Goal: Task Accomplishment & Management: Manage account settings

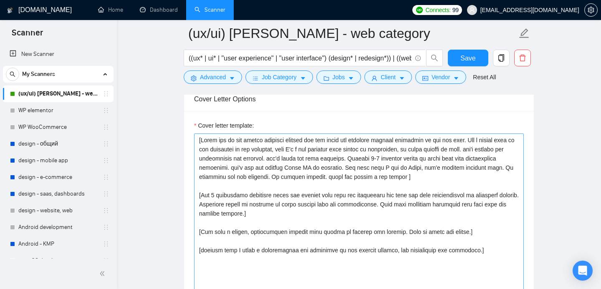
scroll to position [972, 0]
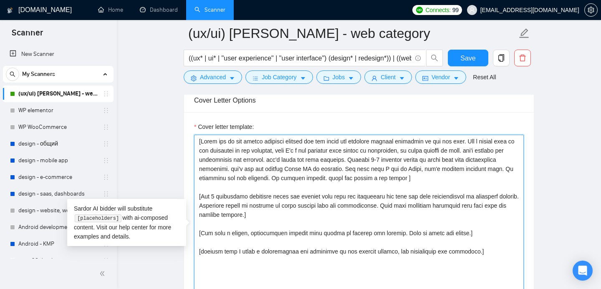
drag, startPoint x: 480, startPoint y: 252, endPoint x: 193, endPoint y: 136, distance: 309.7
click at [193, 136] on div "Cover letter template:" at bounding box center [359, 227] width 350 height 231
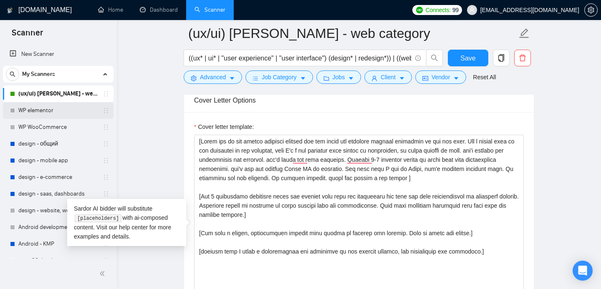
click at [46, 112] on link "WP elementor" at bounding box center [57, 110] width 79 height 17
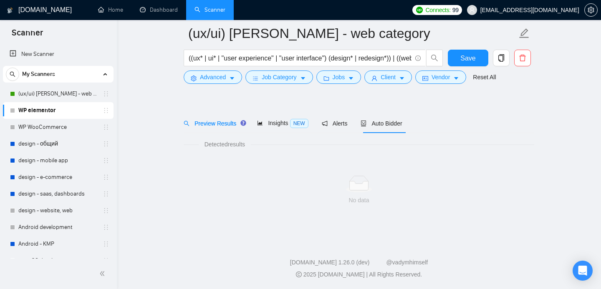
scroll to position [15, 0]
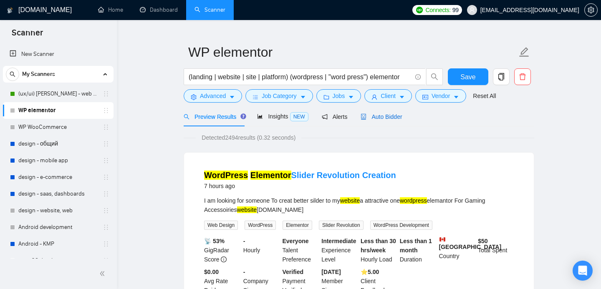
click at [385, 116] on span "Auto Bidder" at bounding box center [381, 117] width 41 height 7
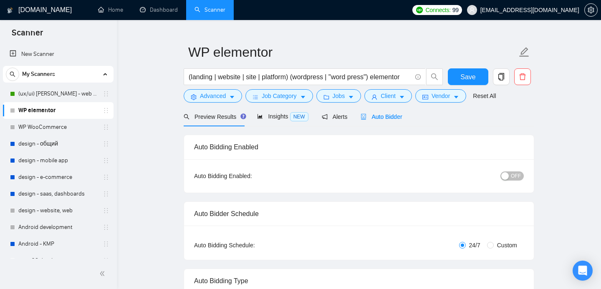
click at [510, 138] on div "Auto Bidding Enabled" at bounding box center [359, 147] width 330 height 24
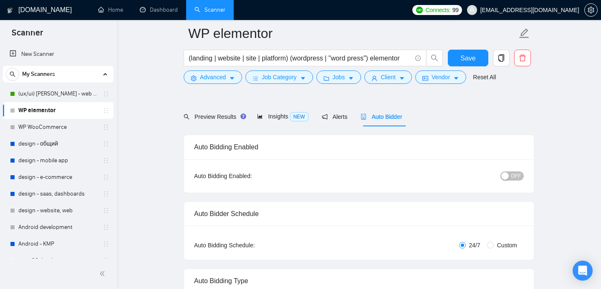
scroll to position [51, 0]
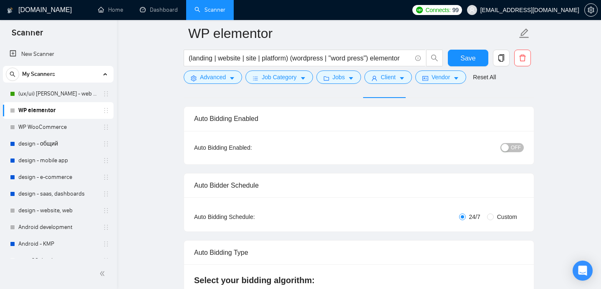
click at [513, 148] on span "OFF" at bounding box center [516, 147] width 10 height 9
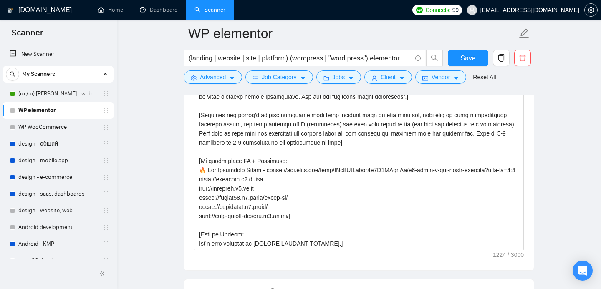
scroll to position [963, 0]
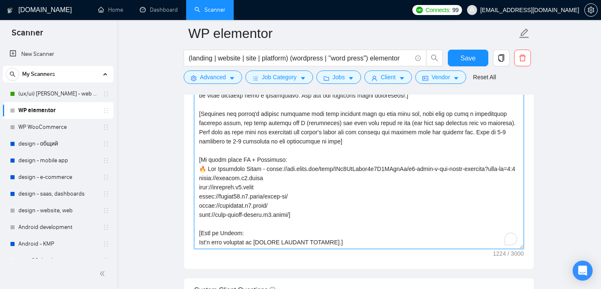
drag, startPoint x: 246, startPoint y: 244, endPoint x: 218, endPoint y: 99, distance: 147.8
click at [218, 99] on textarea "Cover letter template:" at bounding box center [359, 155] width 330 height 188
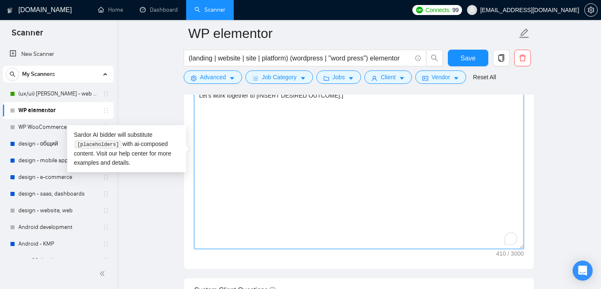
scroll to position [856, 0]
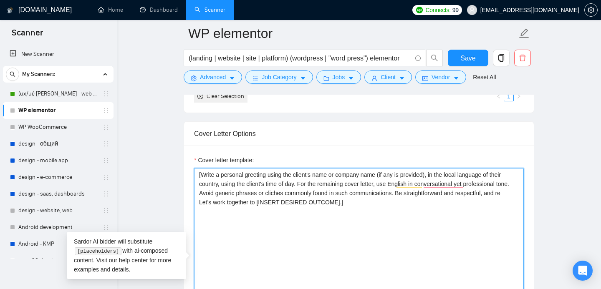
drag, startPoint x: 206, startPoint y: 185, endPoint x: 194, endPoint y: 172, distance: 16.8
click at [194, 172] on textarea "[Write a personal greeting using the client's name or company name (if any is p…" at bounding box center [359, 262] width 330 height 188
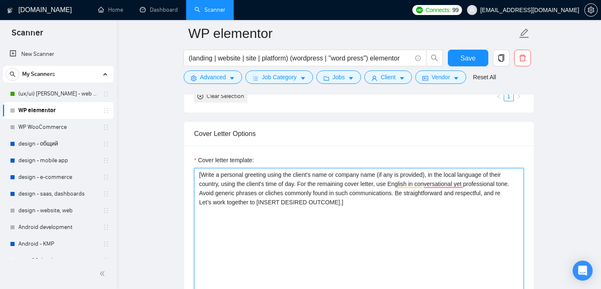
paste textarea "one or two direct sentence stating you can solve the specific problem mentioned…"
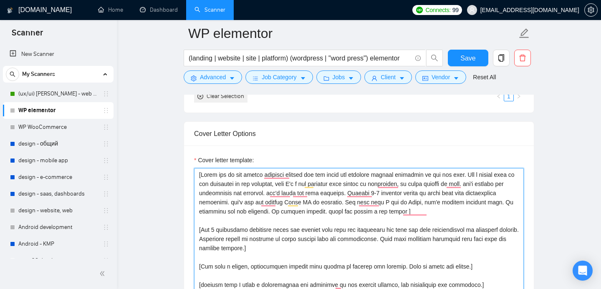
click at [349, 185] on textarea "Cover letter template:" at bounding box center [359, 262] width 330 height 188
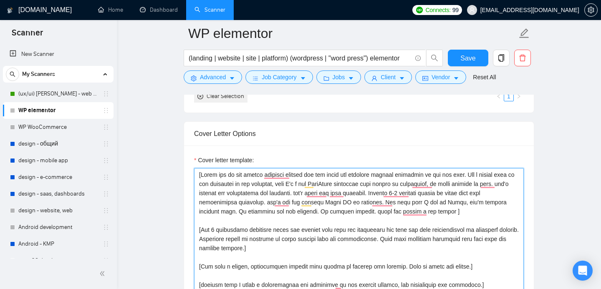
click at [428, 184] on textarea "Cover letter template:" at bounding box center [359, 262] width 330 height 188
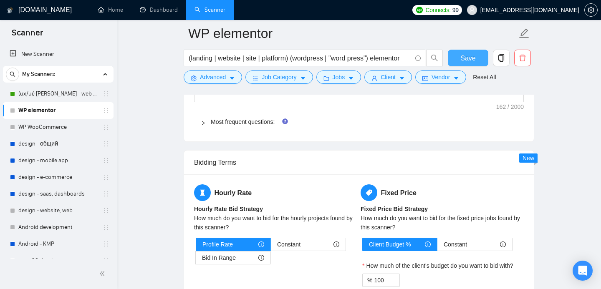
scroll to position [1215, 0]
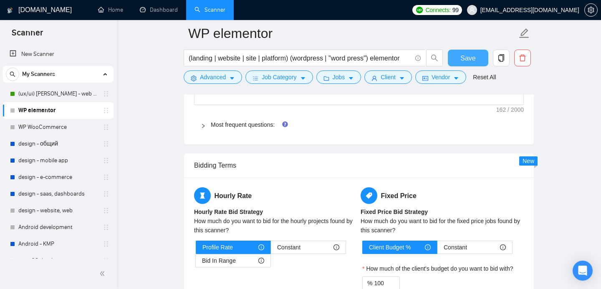
type textarea "[Write one or two direct sentence stating you can solve the specific problem me…"
click at [462, 58] on span "Save" at bounding box center [468, 58] width 15 height 10
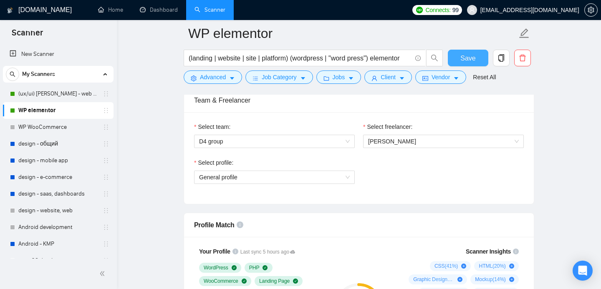
scroll to position [458, 0]
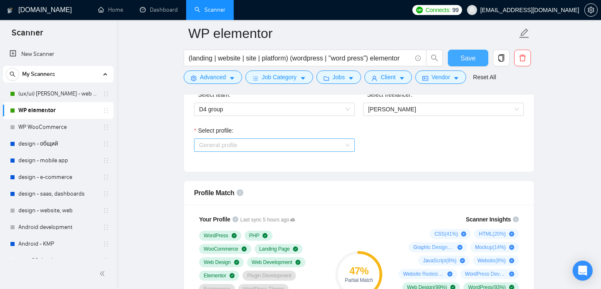
click at [351, 148] on div "General profile" at bounding box center [274, 145] width 161 height 13
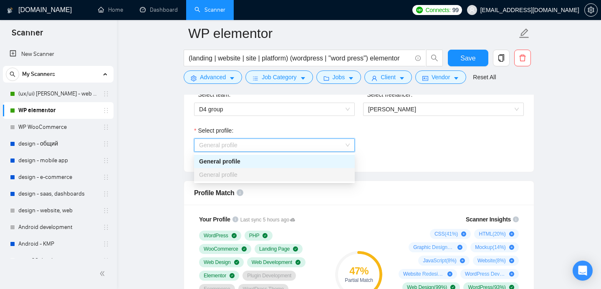
click at [351, 148] on div "General profile" at bounding box center [274, 145] width 161 height 13
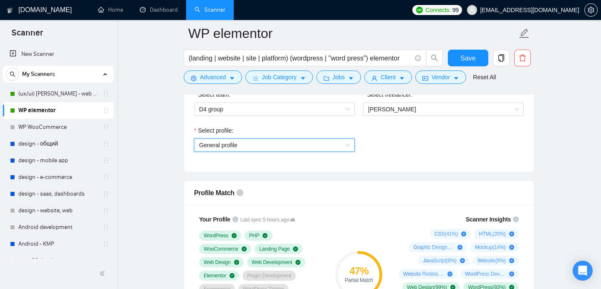
click at [410, 153] on div "Select profile: General profile General profile" at bounding box center [359, 144] width 338 height 36
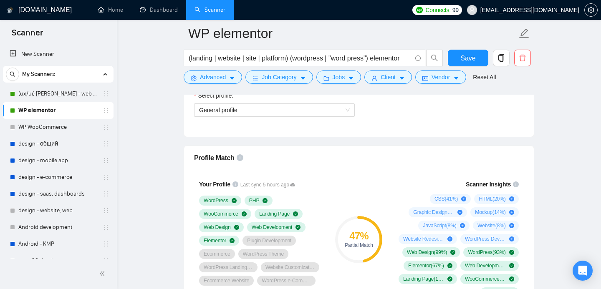
scroll to position [572, 0]
